Goal: Task Accomplishment & Management: Manage account settings

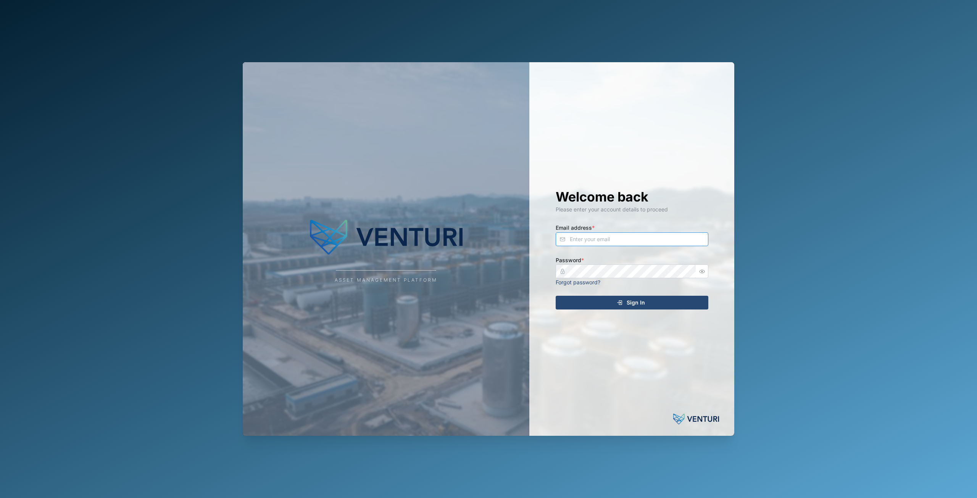
type input "principefernan@gmail.com"
click at [644, 311] on div "Welcome back Please enter your account details to proceed Email address * princ…" at bounding box center [632, 249] width 183 height 374
click at [650, 303] on div "Sign In" at bounding box center [631, 302] width 141 height 13
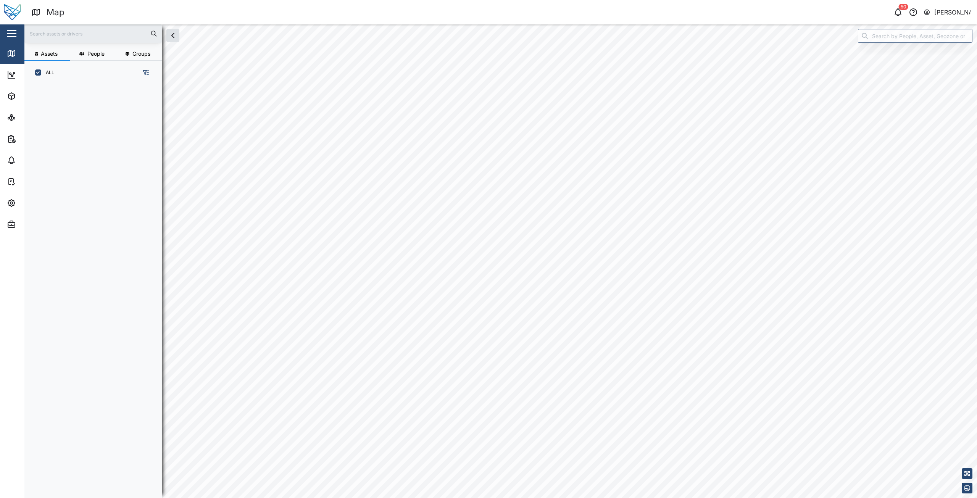
scroll to position [405, 120]
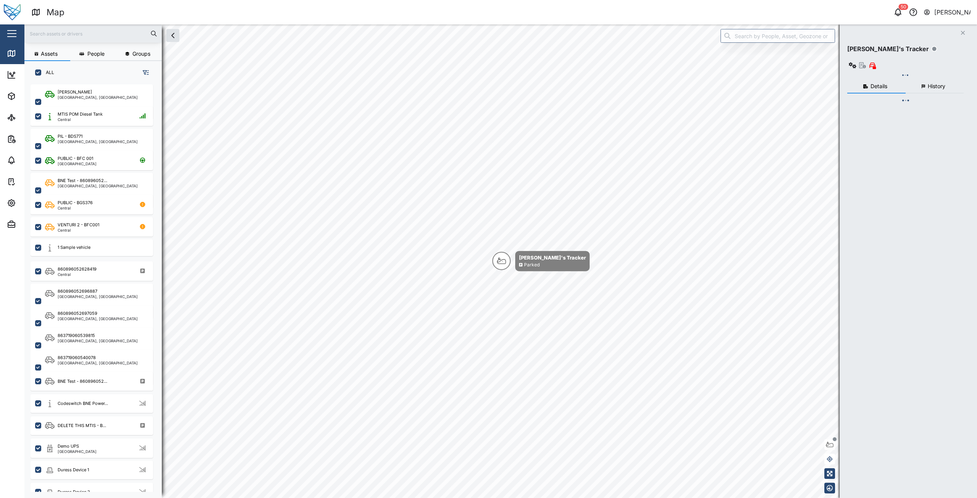
click at [10, 33] on div "button" at bounding box center [11, 33] width 9 height 1
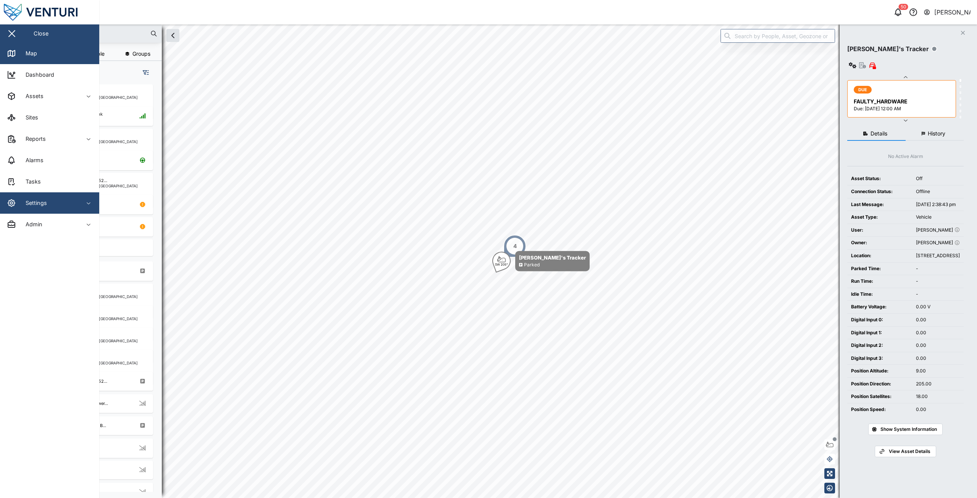
click at [52, 195] on span "Settings" at bounding box center [41, 202] width 69 height 21
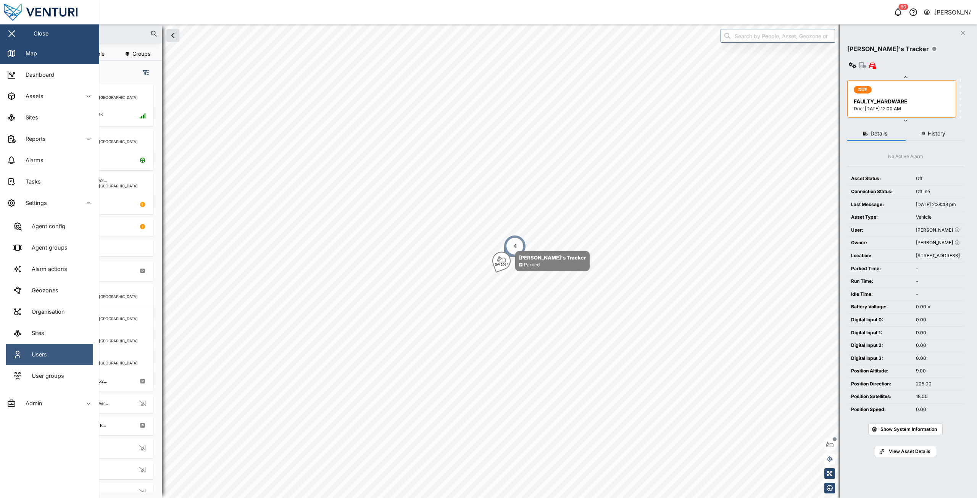
click at [47, 354] on div "Users" at bounding box center [36, 354] width 21 height 8
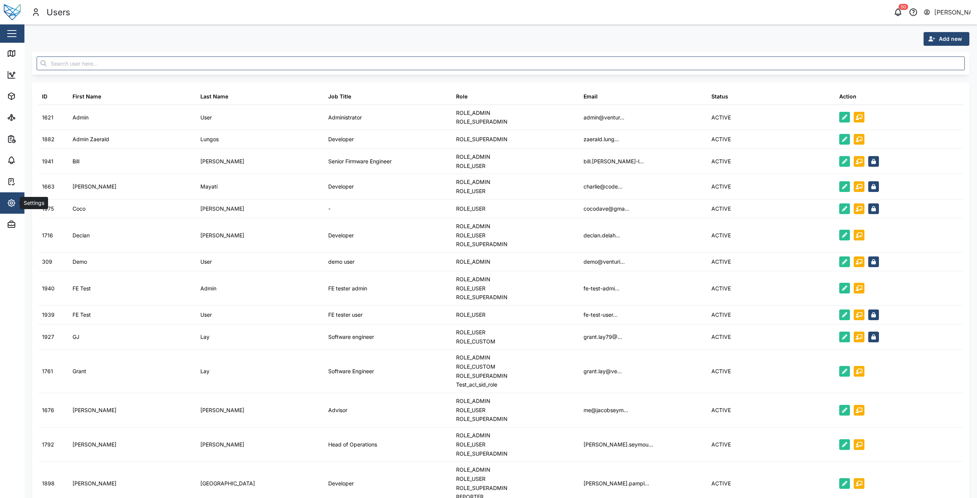
click at [14, 195] on span "Settings" at bounding box center [41, 202] width 69 height 21
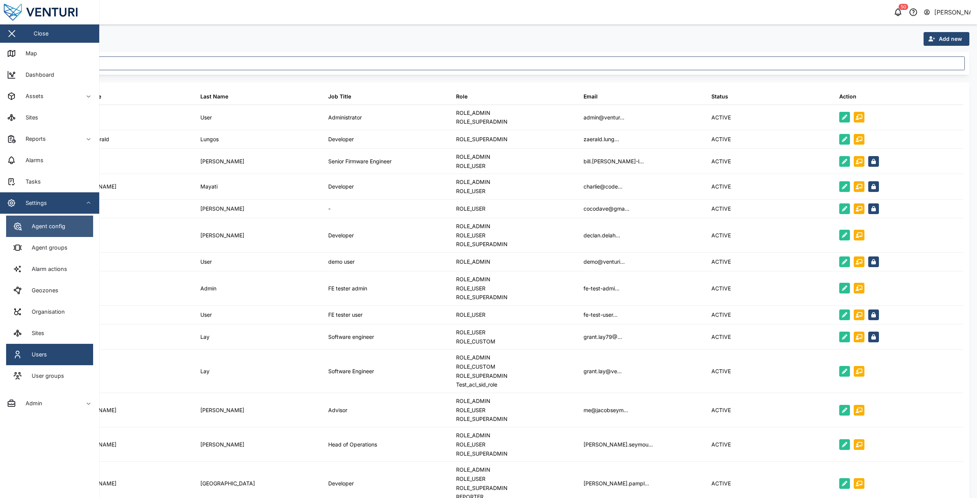
click at [56, 227] on div "Agent config" at bounding box center [45, 226] width 39 height 8
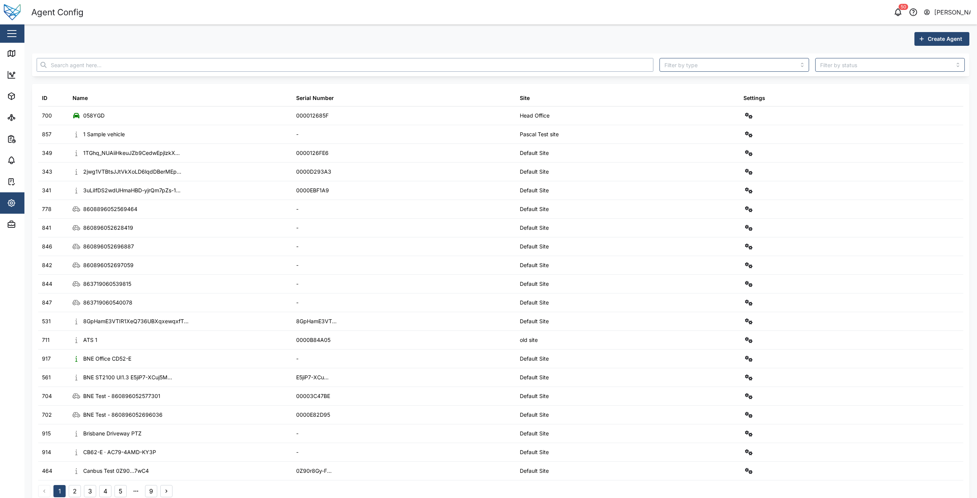
click at [110, 67] on input "text" at bounding box center [345, 65] width 617 height 14
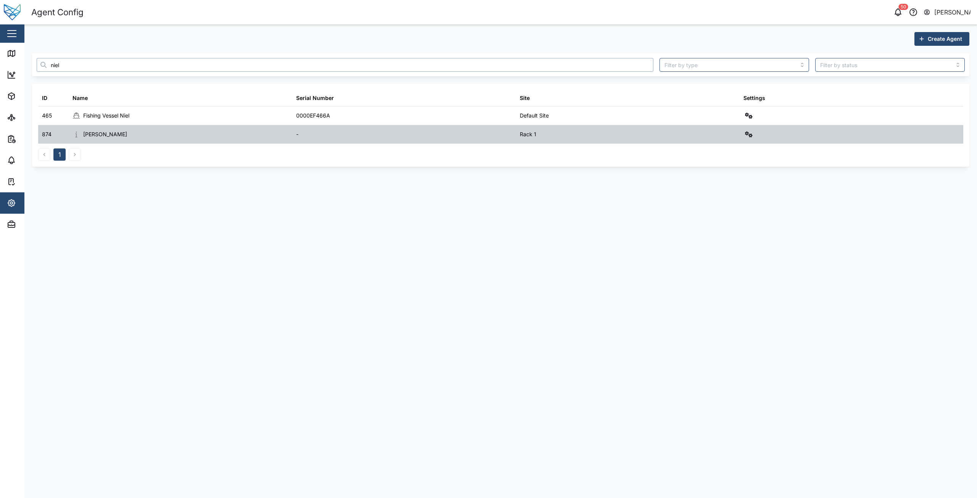
type input "niel"
click at [747, 137] on icon "button" at bounding box center [749, 134] width 8 height 6
click at [733, 155] on div "Configure" at bounding box center [721, 153] width 53 height 8
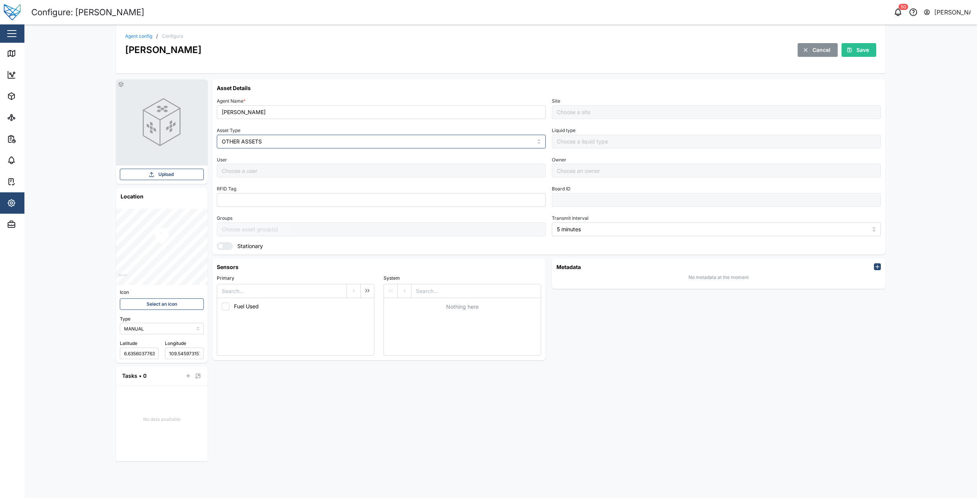
type input "Rack 1"
click at [153, 174] on icon "button" at bounding box center [152, 174] width 6 height 6
click at [98, 199] on div "Agent config / Configure Generic Niel Cancel Save Upload Location Icon Select a…" at bounding box center [500, 261] width 953 height 474
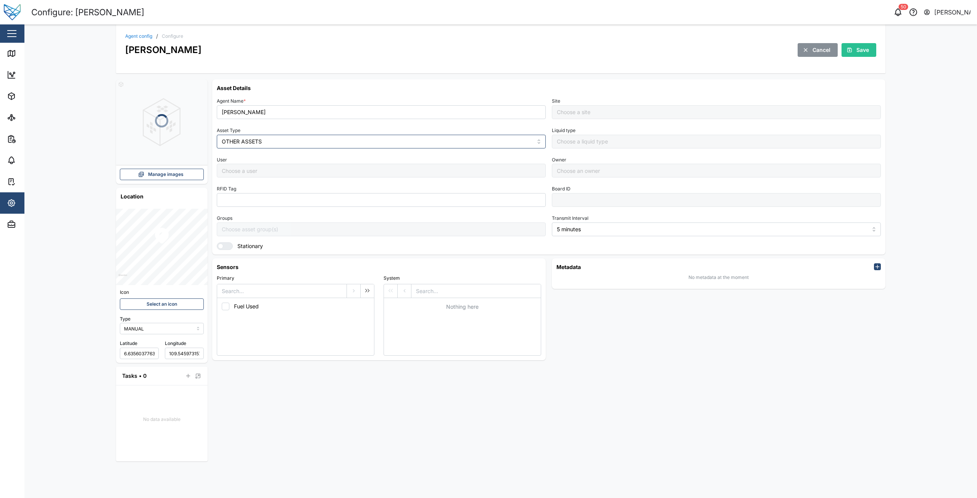
type input "Rack 1"
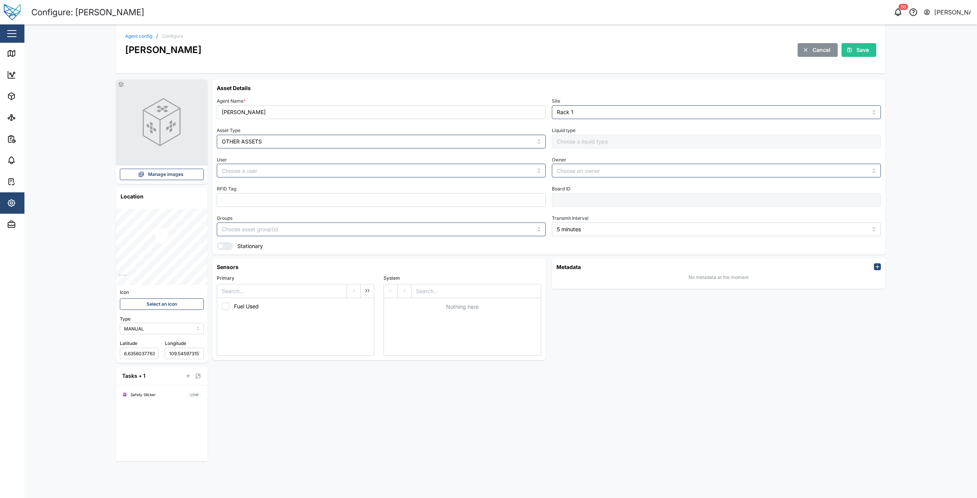
click at [164, 176] on span "Manage images" at bounding box center [166, 174] width 36 height 11
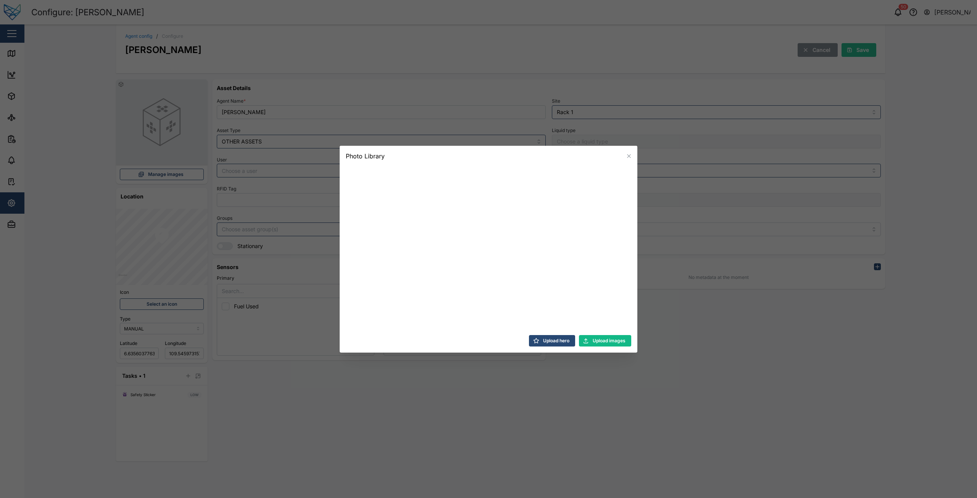
click at [593, 341] on span "Upload images" at bounding box center [609, 341] width 33 height 11
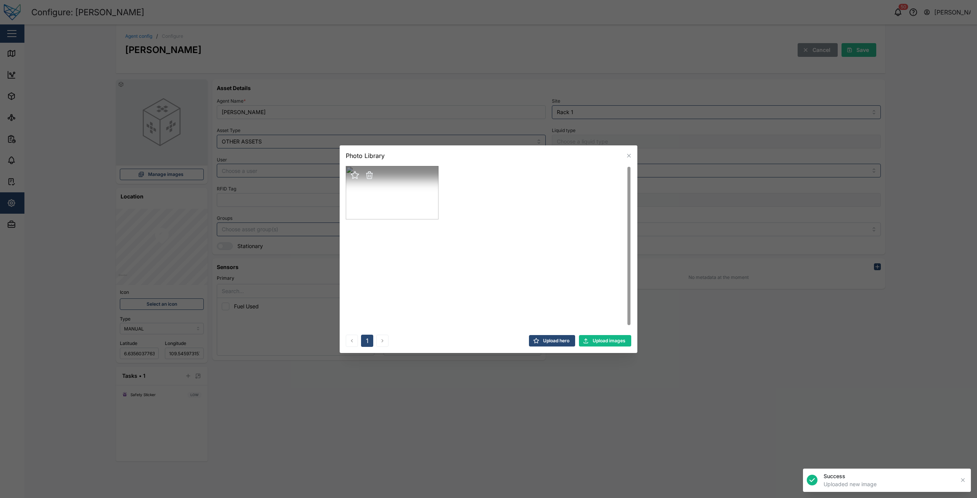
click at [354, 177] on icon "button" at bounding box center [355, 174] width 8 height 7
click at [297, 272] on div at bounding box center [488, 249] width 977 height 498
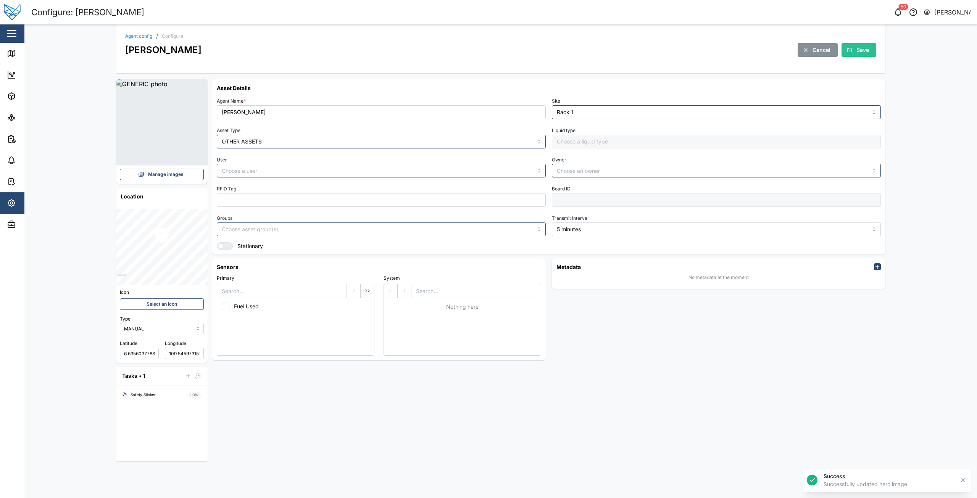
click at [160, 176] on span "Manage images" at bounding box center [166, 174] width 36 height 11
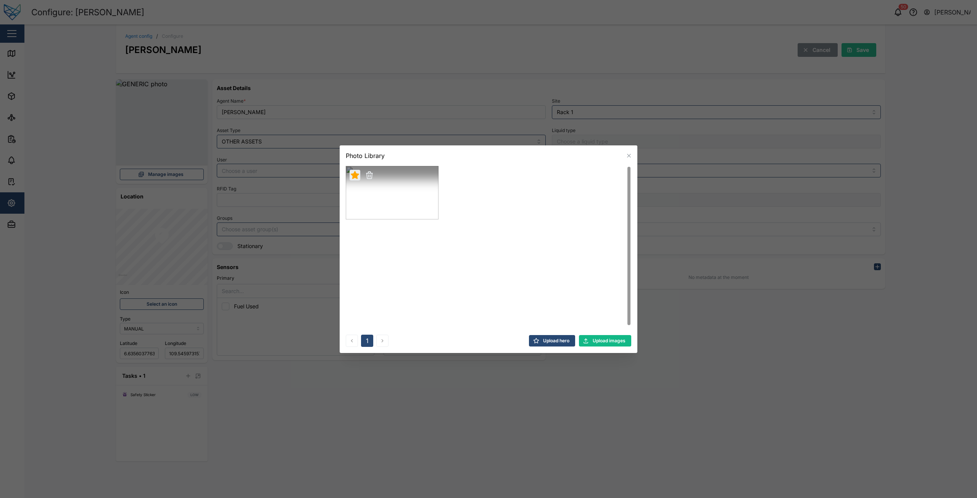
click at [368, 177] on icon "button" at bounding box center [369, 175] width 5 height 5
click at [356, 202] on icon "button" at bounding box center [358, 200] width 6 height 4
click at [298, 225] on div at bounding box center [488, 249] width 977 height 498
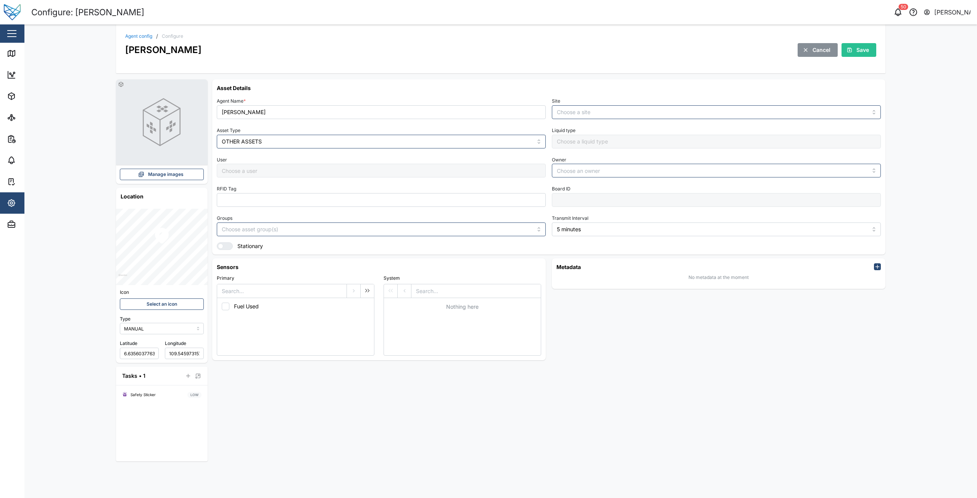
type input "Rack 1"
click at [484, 434] on div "Asset Details Agent Name * Generic Niel Site Rack 1 Asset Type OTHER ASSETS Liq…" at bounding box center [549, 270] width 674 height 382
click at [526, 452] on div "Asset Details Agent Name * Generic Niel Site Rack 1 Asset Type OTHER ASSETS Liq…" at bounding box center [549, 270] width 674 height 382
click at [171, 176] on span "Manage images" at bounding box center [166, 174] width 36 height 11
